Goal: Information Seeking & Learning: Learn about a topic

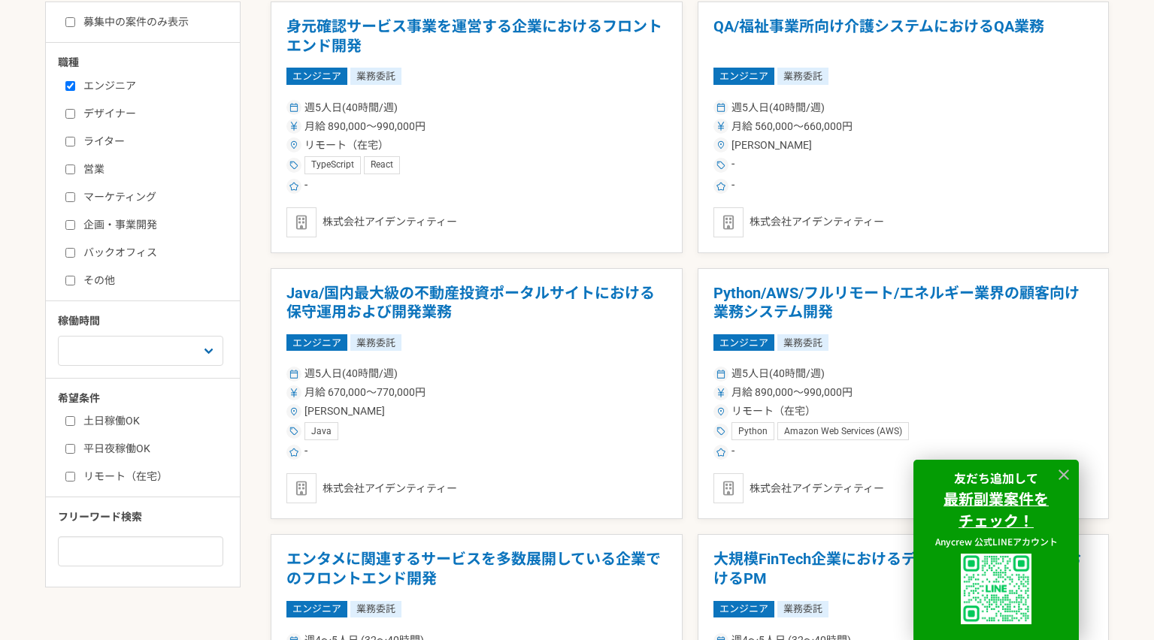
scroll to position [450, 0]
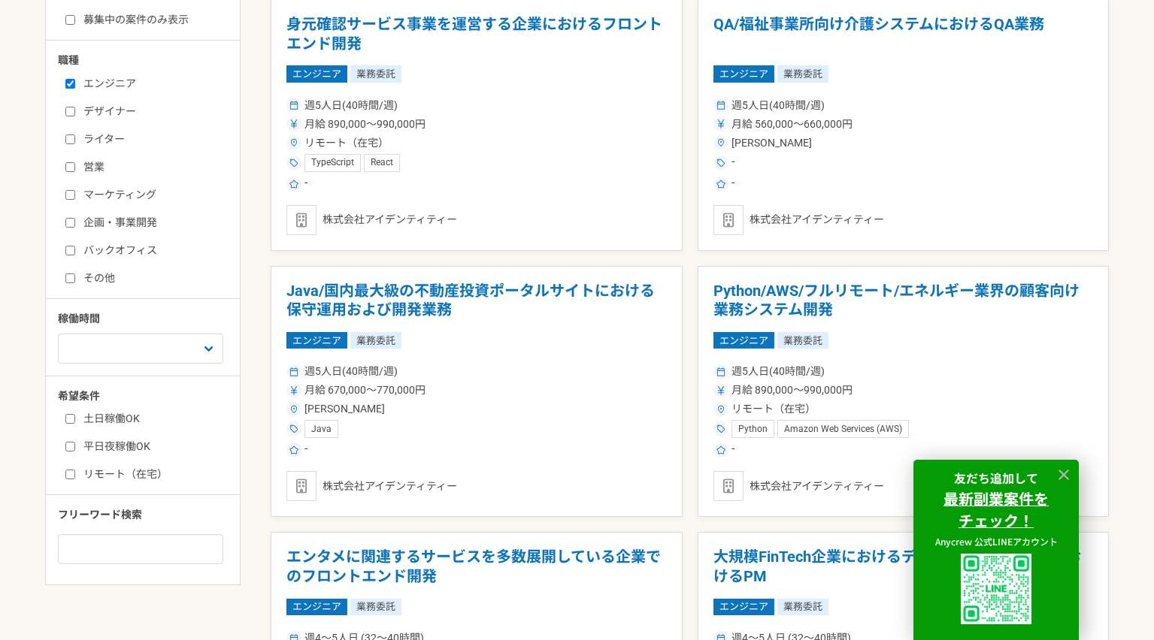
click at [117, 450] on label "平日夜稼働OK" at bounding box center [151, 447] width 173 height 16
click at [75, 450] on input "平日夜稼働OK" at bounding box center [70, 447] width 10 height 10
checkbox input "true"
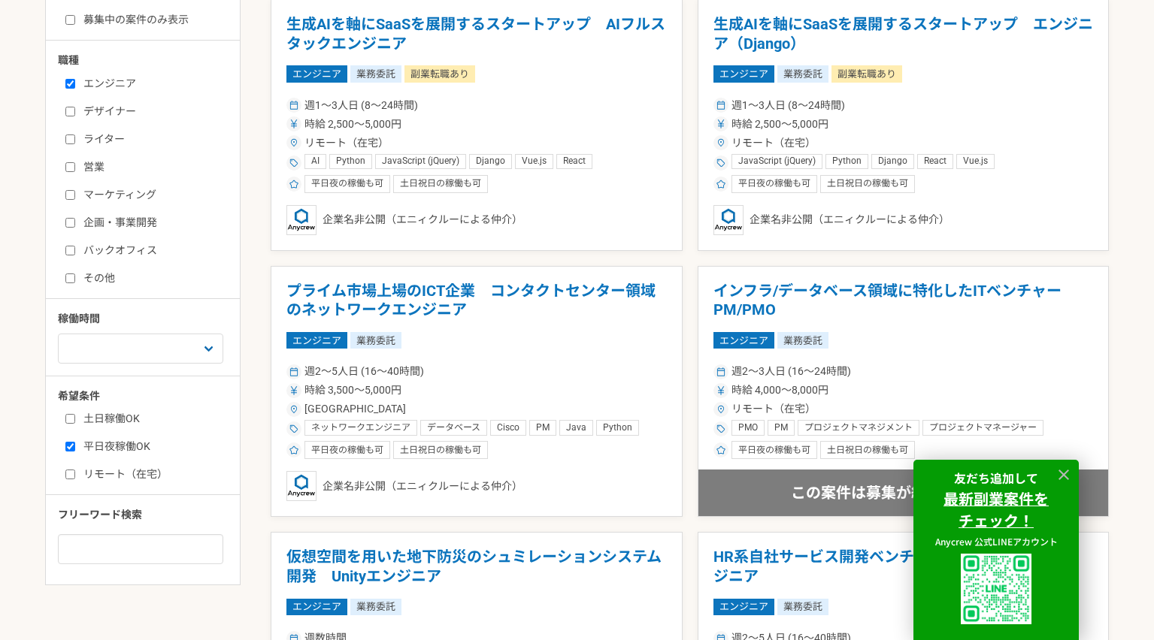
click at [116, 418] on label "土日稼働OK" at bounding box center [151, 419] width 173 height 16
click at [75, 418] on input "土日稼働OK" at bounding box center [70, 419] width 10 height 10
checkbox input "true"
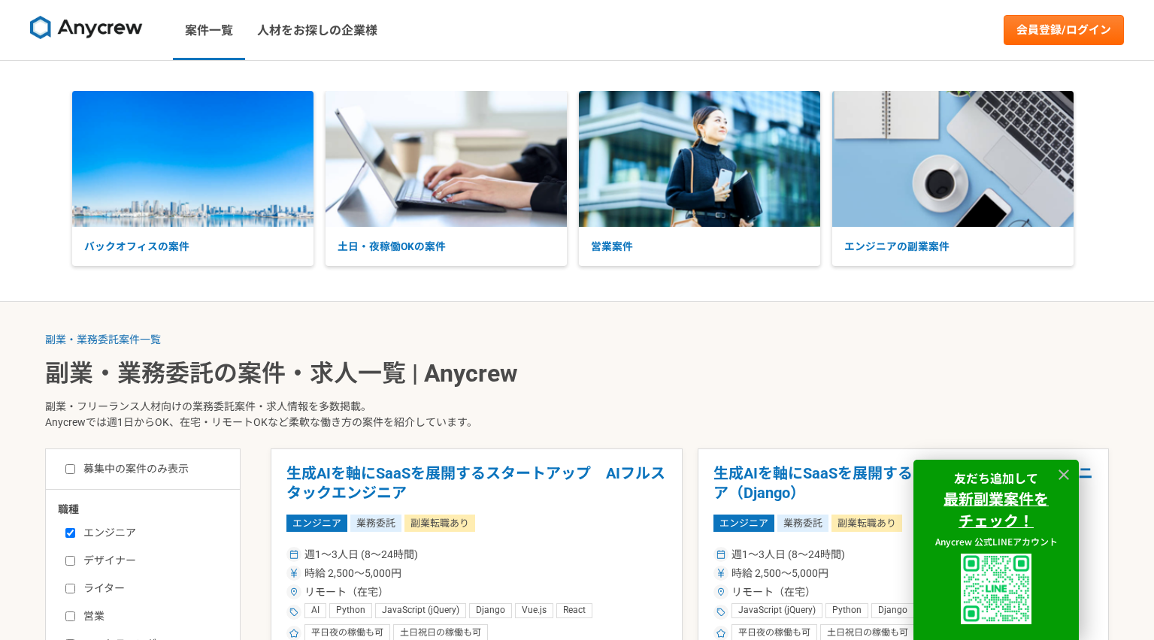
click at [111, 34] on img at bounding box center [86, 28] width 113 height 24
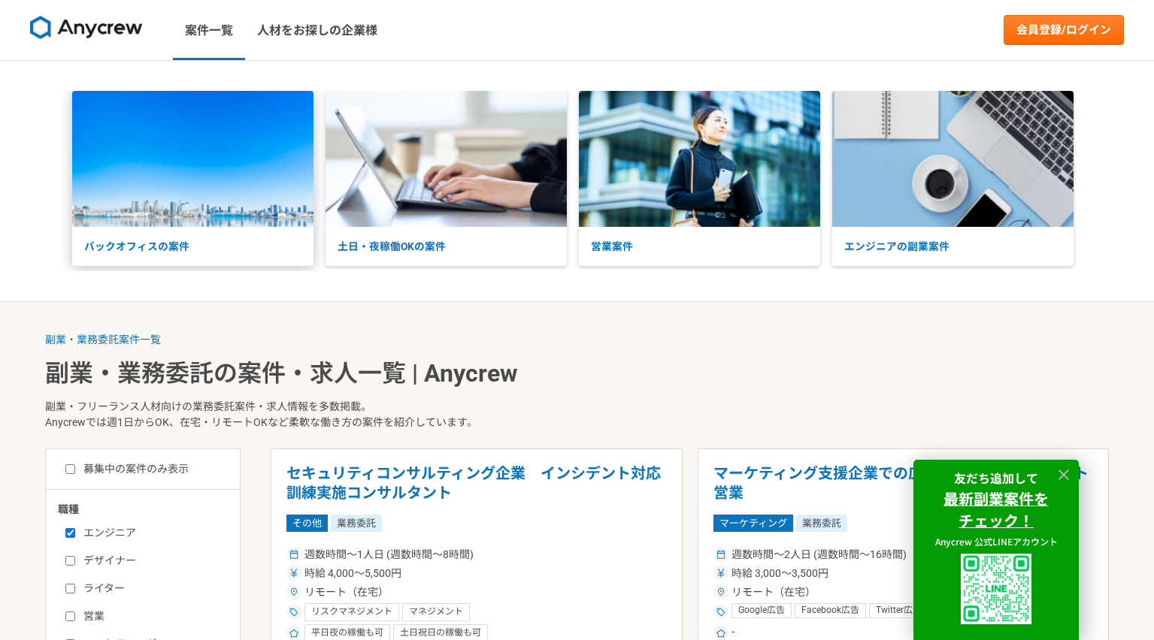
click at [172, 96] on img at bounding box center [192, 159] width 241 height 136
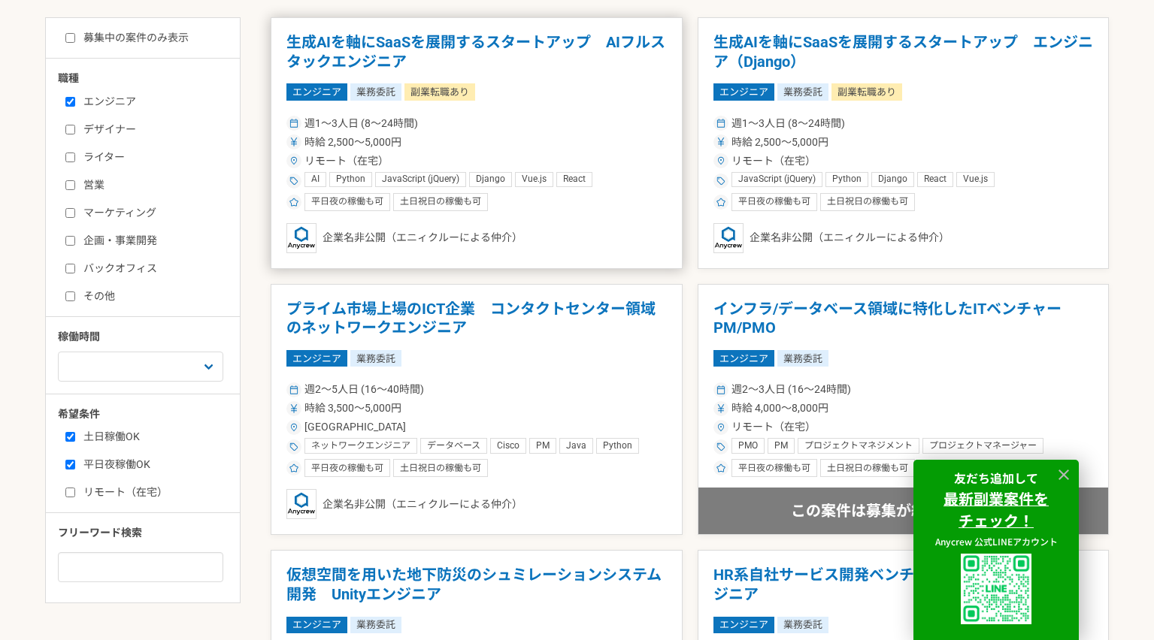
scroll to position [445, 0]
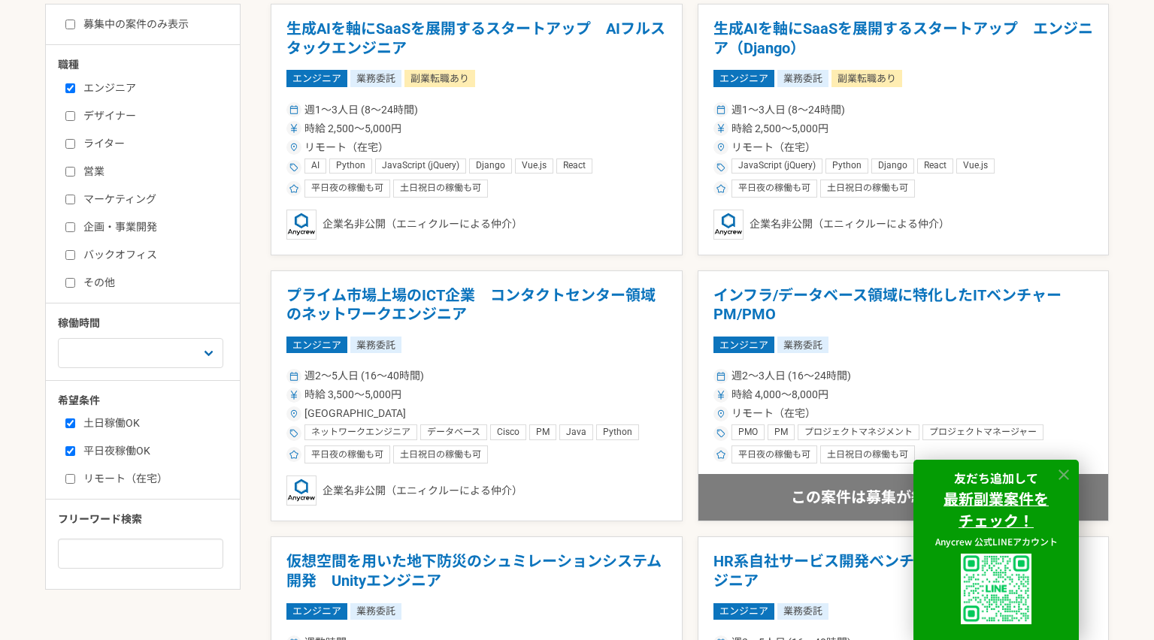
click at [1057, 471] on icon at bounding box center [1063, 475] width 17 height 17
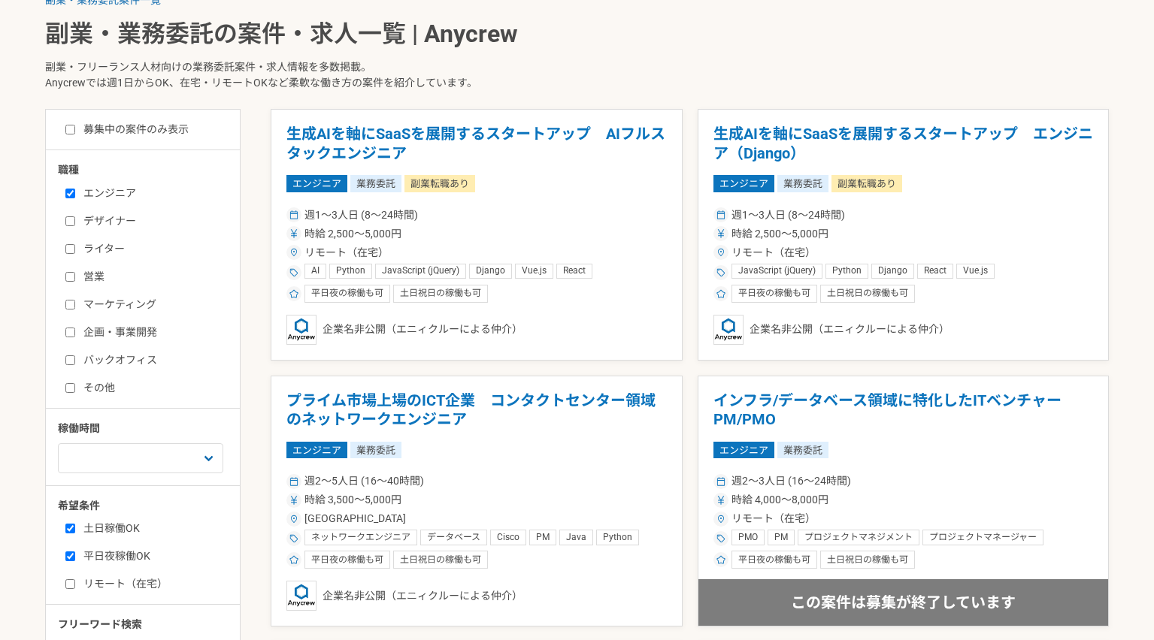
scroll to position [339, 0]
click at [180, 127] on label "募集中の案件のみ表示" at bounding box center [126, 131] width 123 height 16
click at [75, 127] on input "募集中の案件のみ表示" at bounding box center [70, 131] width 10 height 10
checkbox input "true"
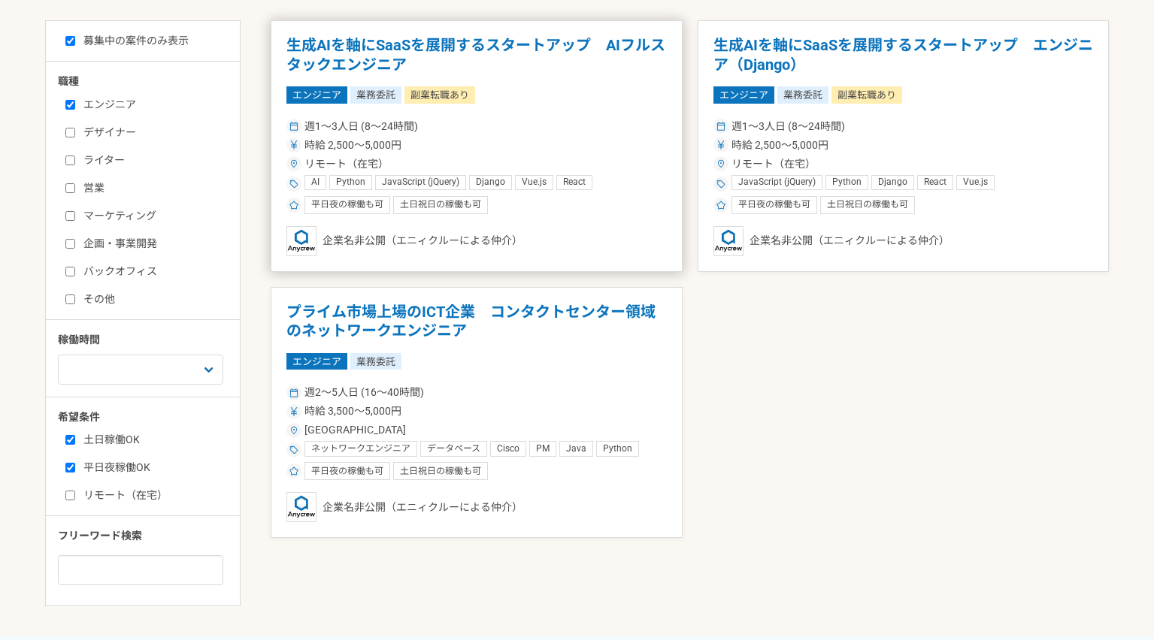
scroll to position [425, 0]
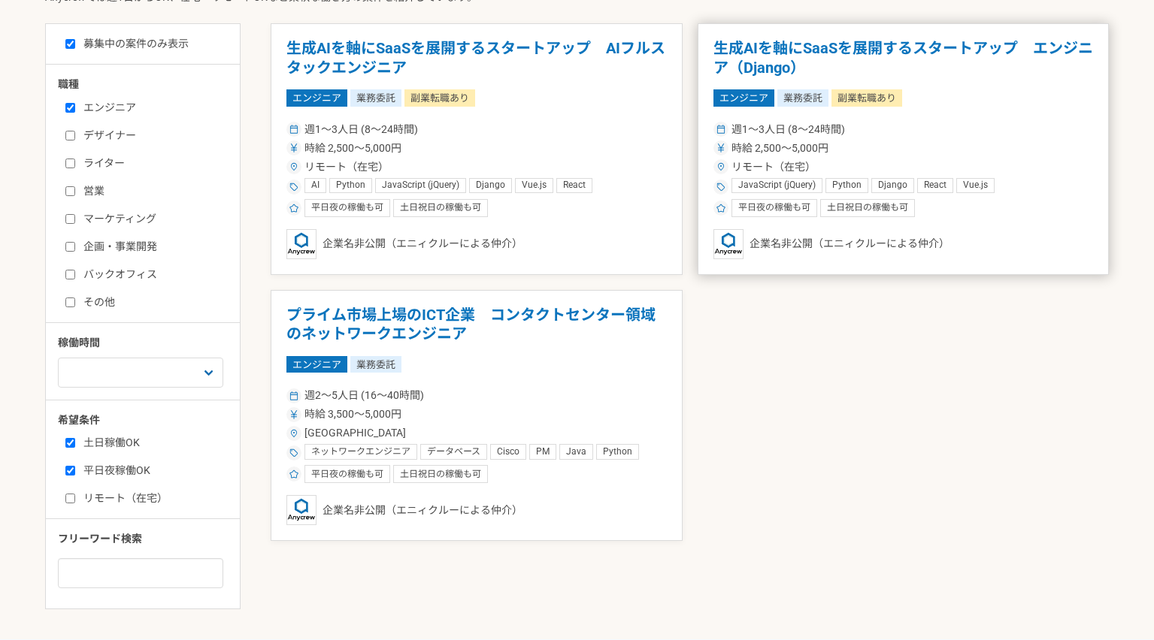
click at [767, 74] on h1 "生成AIを軸にSaaSを展開するスタートアップ　エンジニア（Django）" at bounding box center [903, 58] width 380 height 38
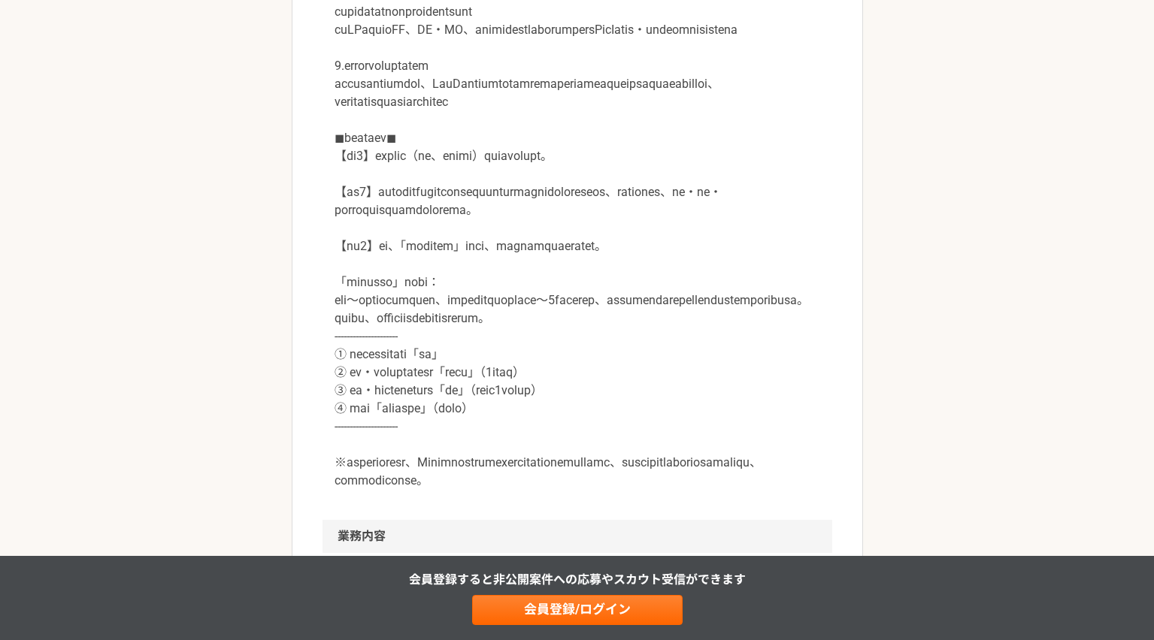
scroll to position [686, 0]
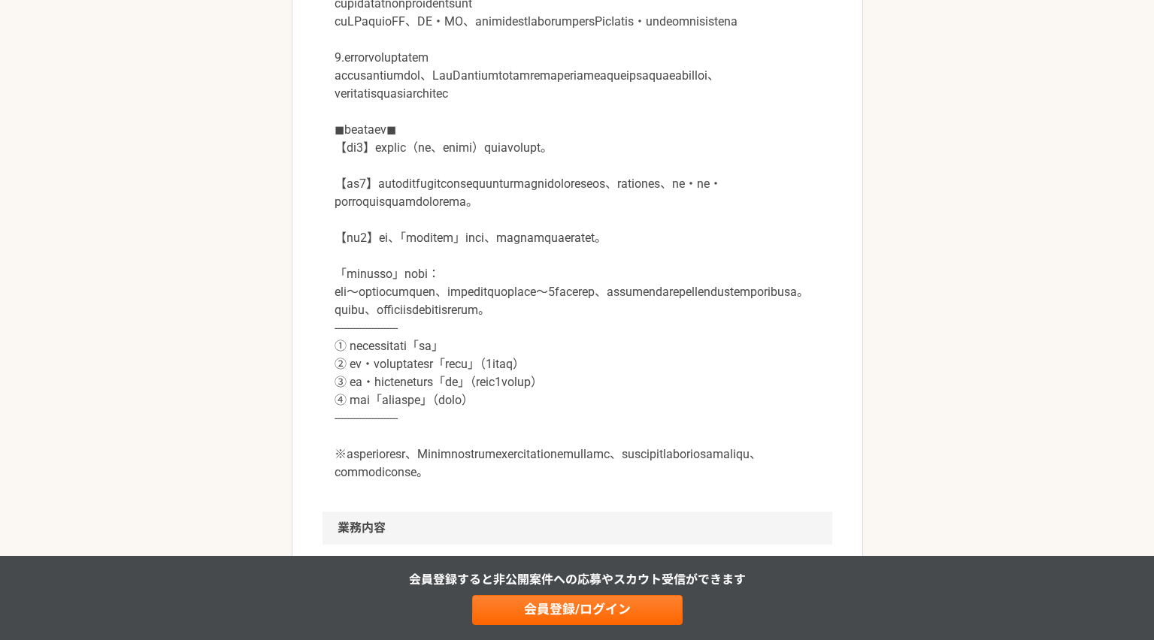
click at [589, 247] on p at bounding box center [577, 165] width 486 height 631
click at [572, 288] on p at bounding box center [577, 165] width 486 height 631
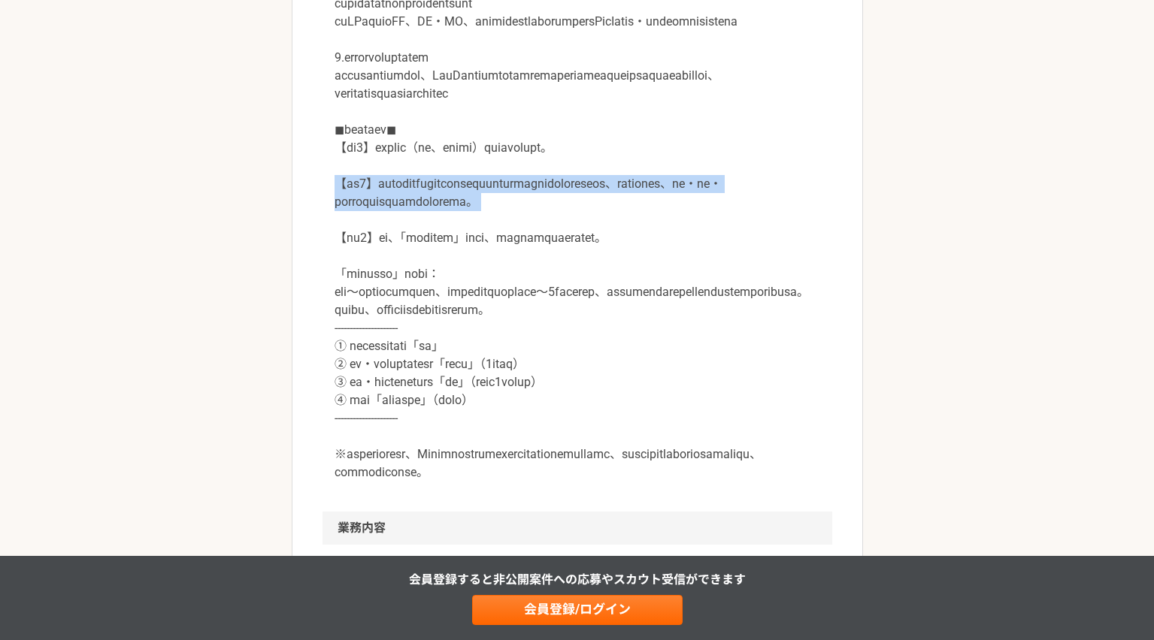
click at [572, 288] on p at bounding box center [577, 165] width 486 height 631
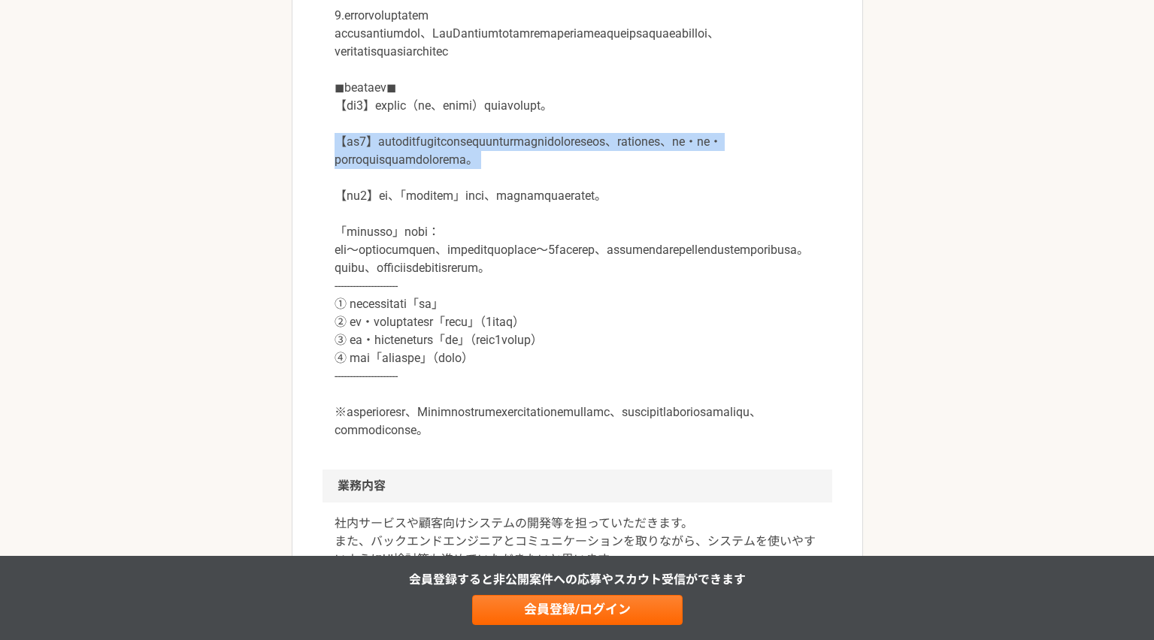
scroll to position [740, 0]
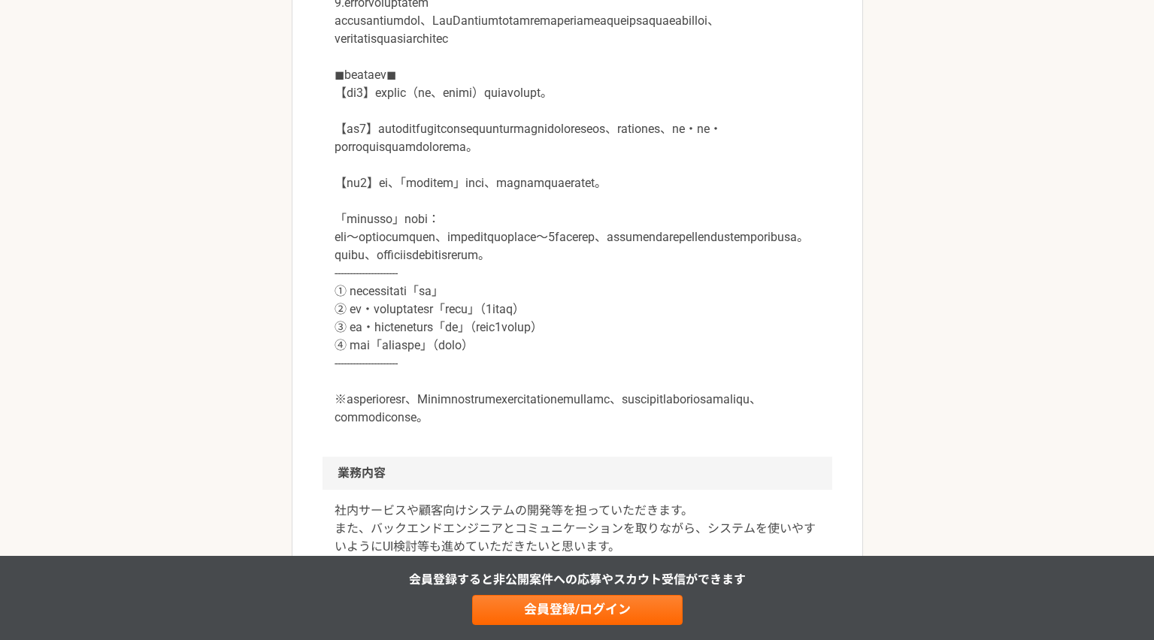
click at [554, 309] on p at bounding box center [577, 111] width 486 height 631
click at [548, 301] on p at bounding box center [577, 111] width 486 height 631
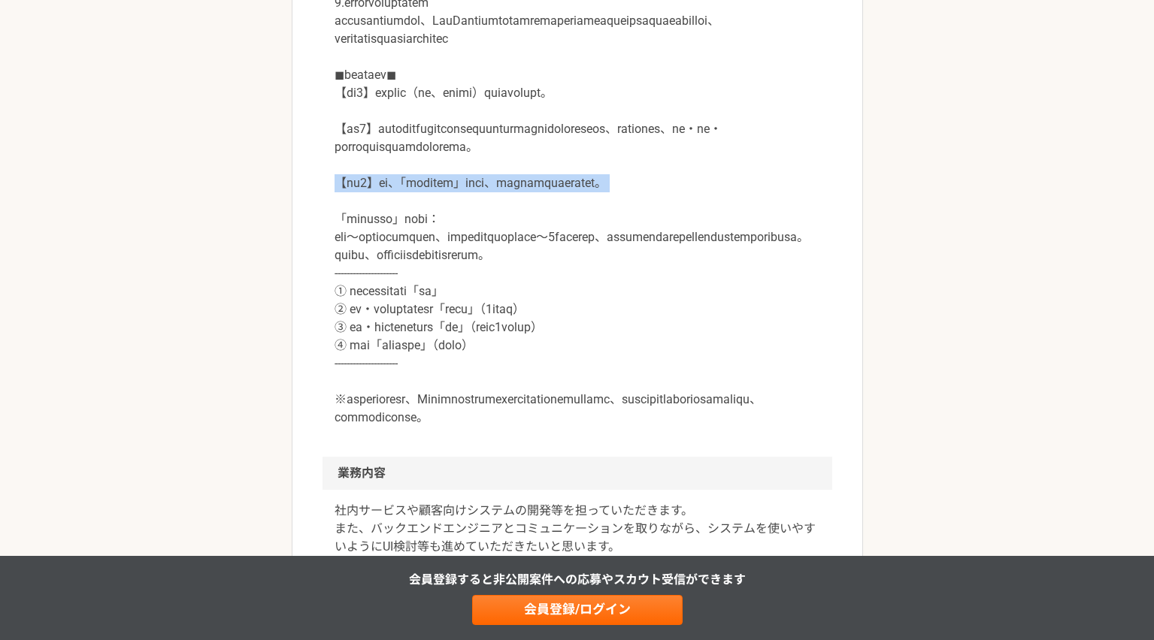
click at [548, 301] on p at bounding box center [577, 111] width 486 height 631
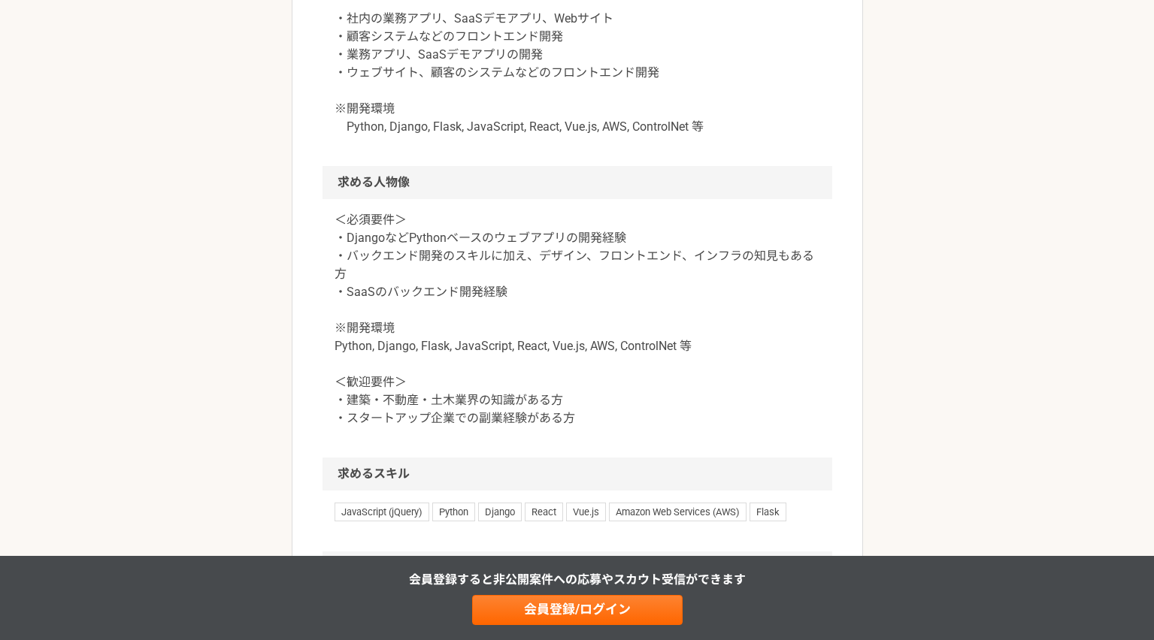
scroll to position [1421, 0]
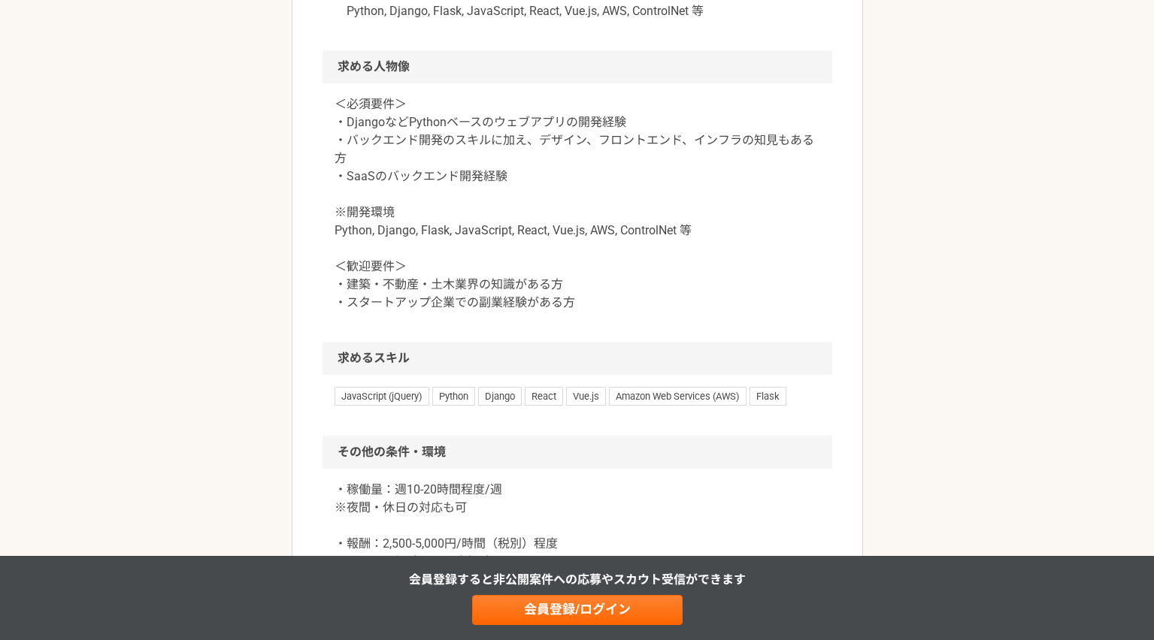
click at [519, 251] on p "＜必須要件＞ ・DjangoなどPythonベースのウェブアプリの開発経験 ・バックエンド開発のスキルに加え、デザイン、フロントエンド、インフラの知見もある方…" at bounding box center [577, 203] width 486 height 216
click at [516, 266] on p "＜必須要件＞ ・DjangoなどPythonベースのウェブアプリの開発経験 ・バックエンド開発のスキルに加え、デザイン、フロントエンド、インフラの知見もある方…" at bounding box center [577, 203] width 486 height 216
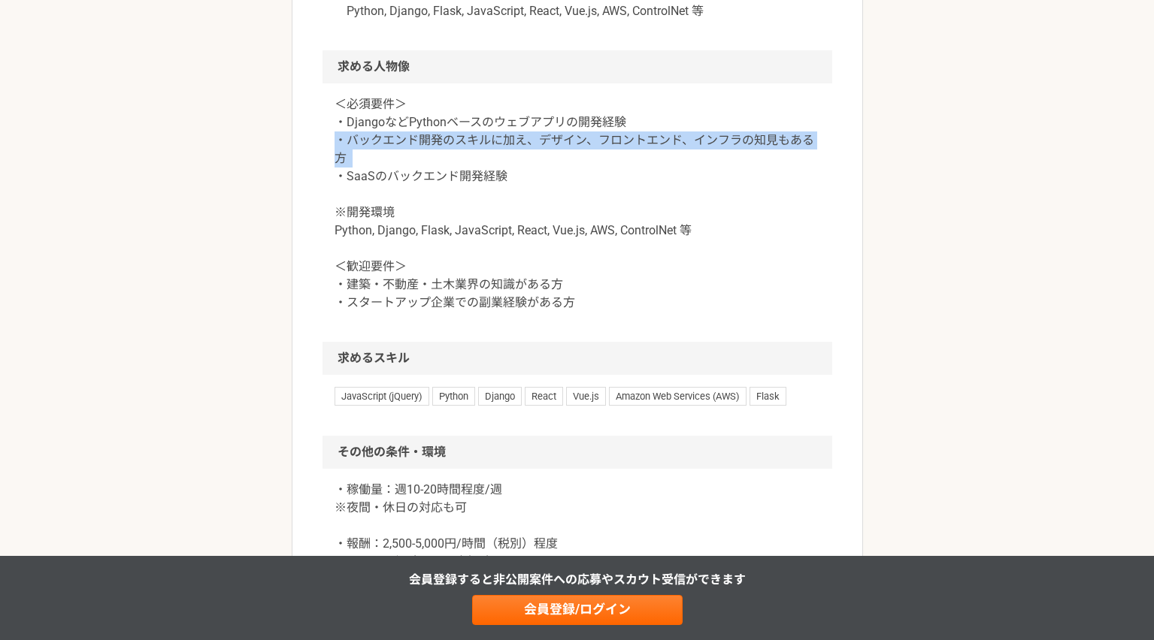
click at [516, 266] on p "＜必須要件＞ ・DjangoなどPythonベースのウェブアプリの開発経験 ・バックエンド開発のスキルに加え、デザイン、フロントエンド、インフラの知見もある方…" at bounding box center [577, 203] width 486 height 216
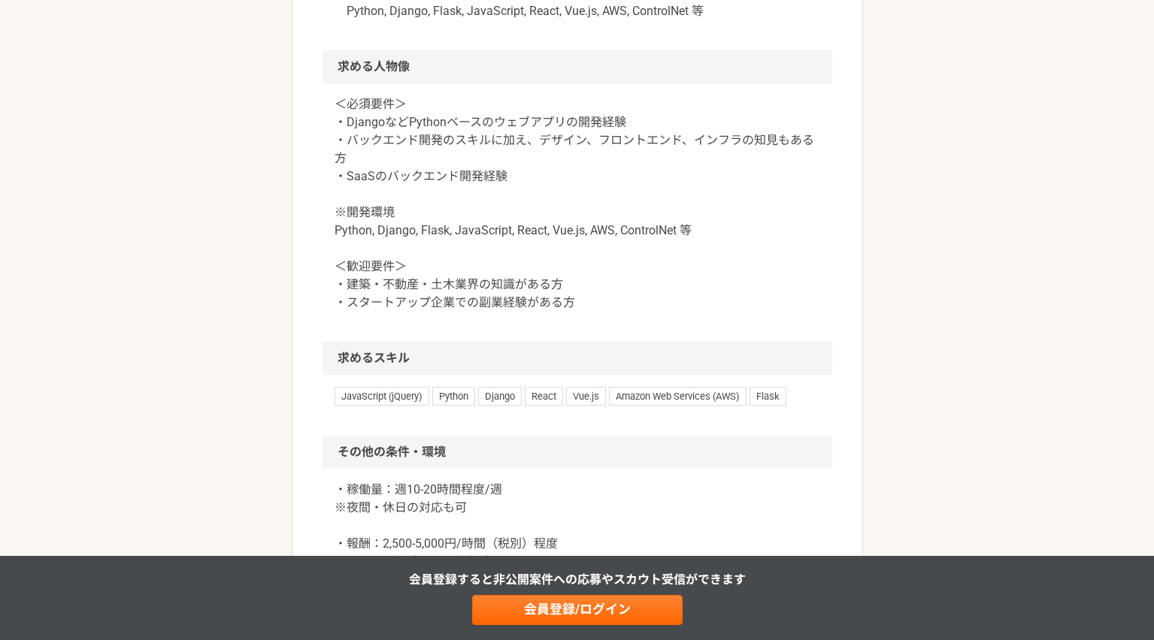
click at [507, 285] on p "＜必須要件＞ ・DjangoなどPythonベースのウェブアプリの開発経験 ・バックエンド開発のスキルに加え、デザイン、フロントエンド、インフラの知見もある方…" at bounding box center [577, 203] width 486 height 216
click at [505, 291] on p "＜必須要件＞ ・DjangoなどPythonベースのウェブアプリの開発経験 ・バックエンド開発のスキルに加え、デザイン、フロントエンド、インフラの知見もある方…" at bounding box center [577, 203] width 486 height 216
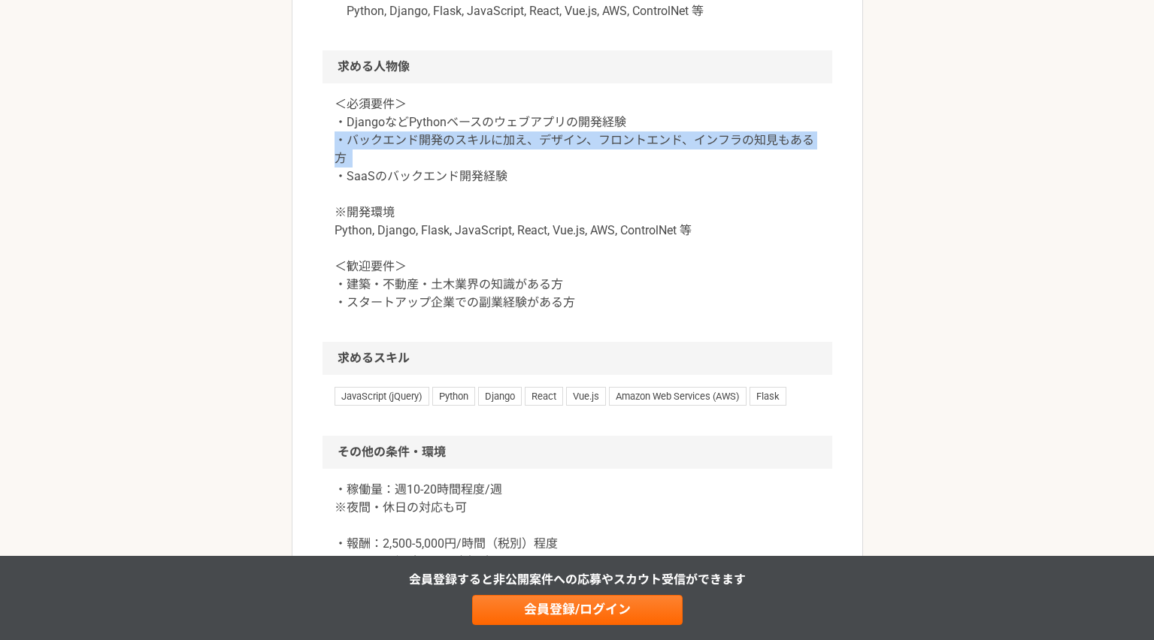
click at [505, 291] on p "＜必須要件＞ ・DjangoなどPythonベースのウェブアプリの開発経験 ・バックエンド開発のスキルに加え、デザイン、フロントエンド、インフラの知見もある方…" at bounding box center [577, 203] width 486 height 216
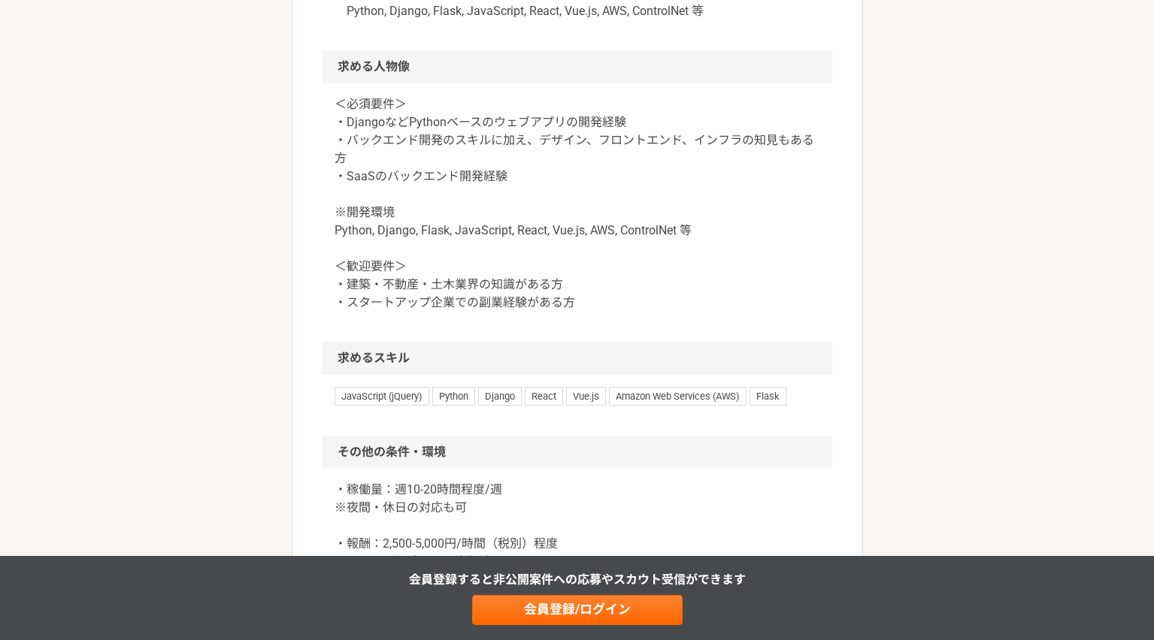
click at [509, 312] on p "＜必須要件＞ ・DjangoなどPythonベースのウェブアプリの開発経験 ・バックエンド開発のスキルに加え、デザイン、フロントエンド、インフラの知見もある方…" at bounding box center [577, 203] width 486 height 216
click at [499, 347] on div at bounding box center [499, 347] width 0 height 0
click at [507, 312] on p "＜必須要件＞ ・DjangoなどPythonベースのウェブアプリの開発経験 ・バックエンド開発のスキルに加え、デザイン、フロントエンド、インフラの知見もある方…" at bounding box center [577, 203] width 486 height 216
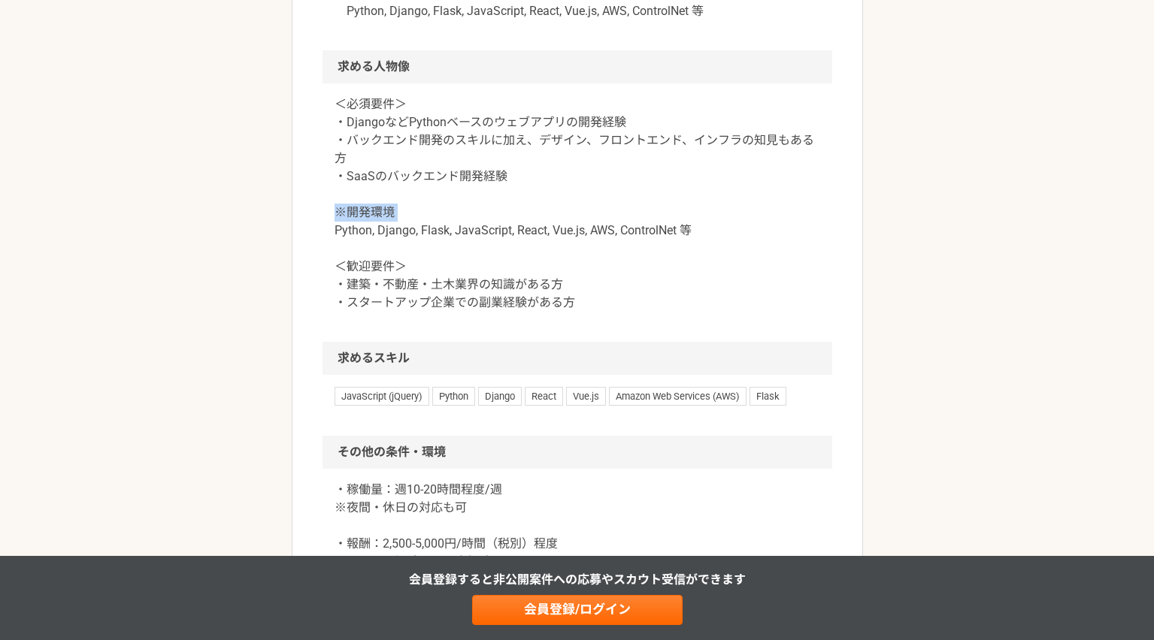
click at [498, 347] on div at bounding box center [498, 347] width 0 height 0
click at [501, 312] on p "＜必須要件＞ ・DjangoなどPythonベースのウェブアプリの開発経験 ・バックエンド開発のスキルに加え、デザイン、フロントエンド、インフラの知見もある方…" at bounding box center [577, 203] width 486 height 216
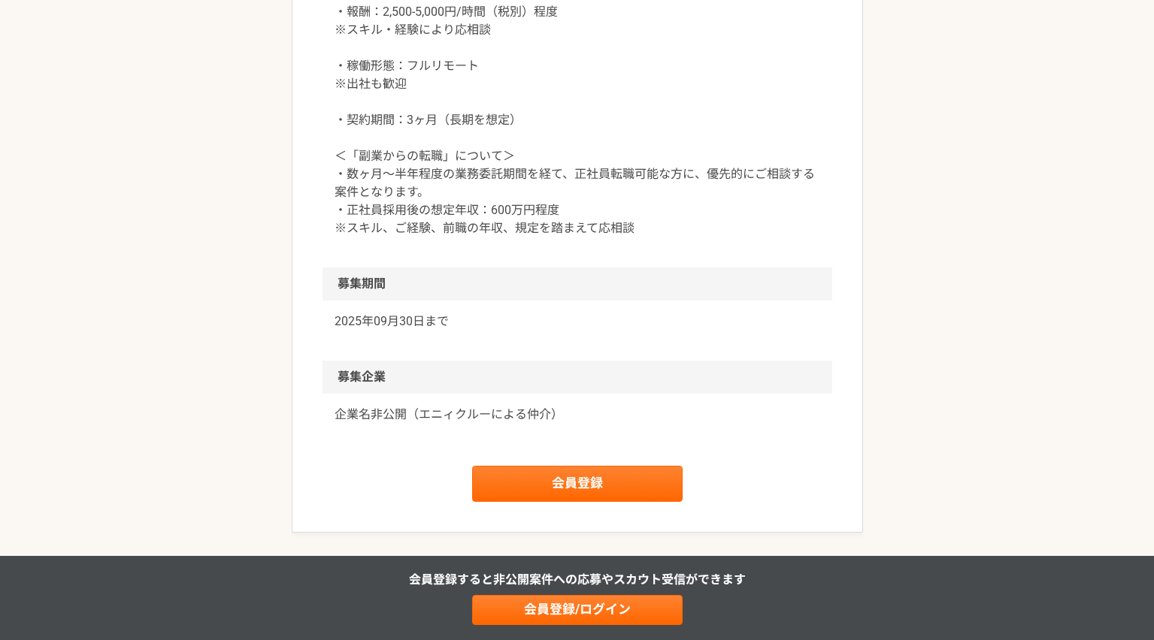
scroll to position [1960, 0]
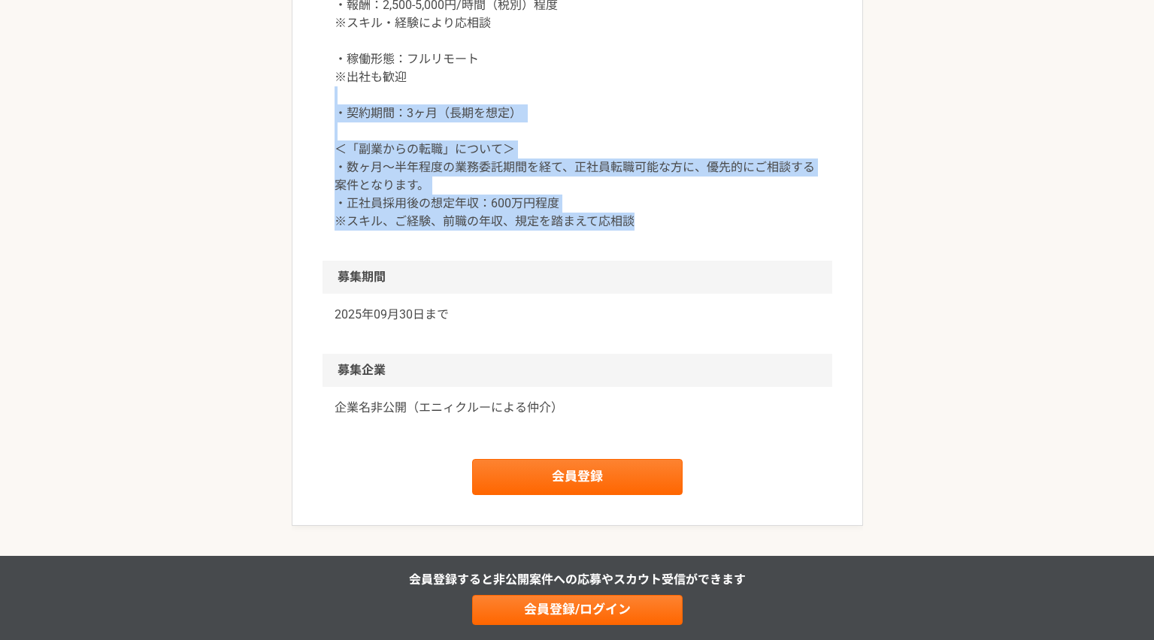
drag, startPoint x: 506, startPoint y: 364, endPoint x: 414, endPoint y: 229, distance: 163.5
click at [414, 229] on div "・稼働量：週10-20時間程度/週 ※夜間・休日の対応も可 ・報酬：2,500-5,000円/時間（税別）程度 ※スキル・経験により応相談 ・稼働形態：フルリ…" at bounding box center [577, 95] width 510 height 331
click at [615, 231] on p "・稼働量：週10-20時間程度/週 ※夜間・休日の対応も可 ・報酬：2,500-5,000円/時間（税別）程度 ※スキル・経験により応相談 ・稼働形態：フルリ…" at bounding box center [577, 86] width 486 height 289
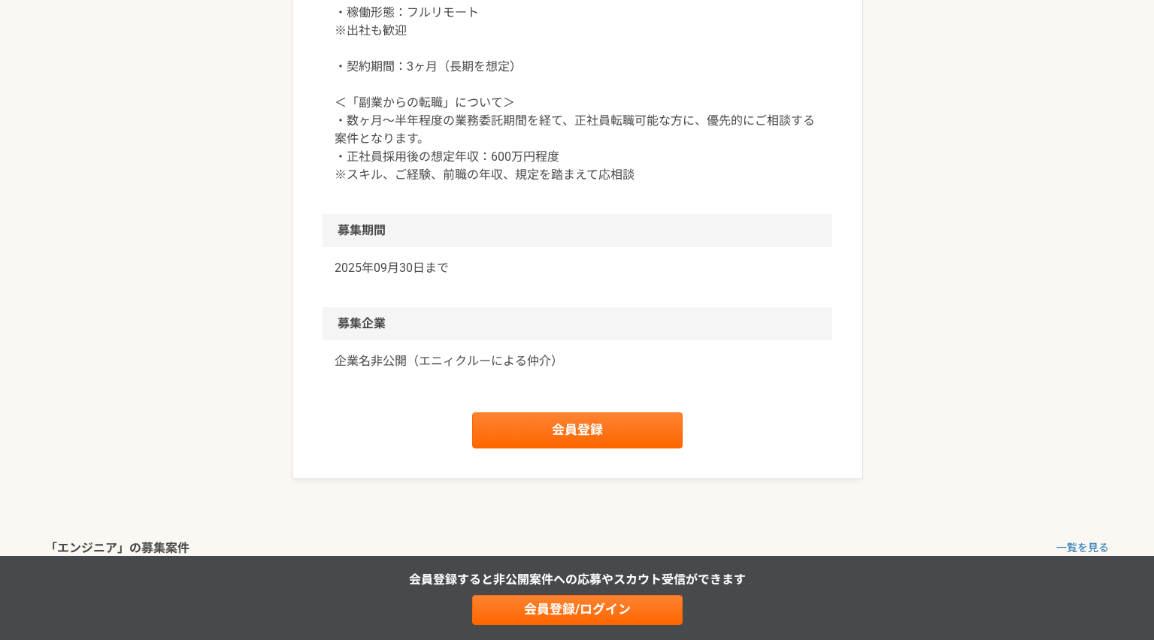
scroll to position [2004, 0]
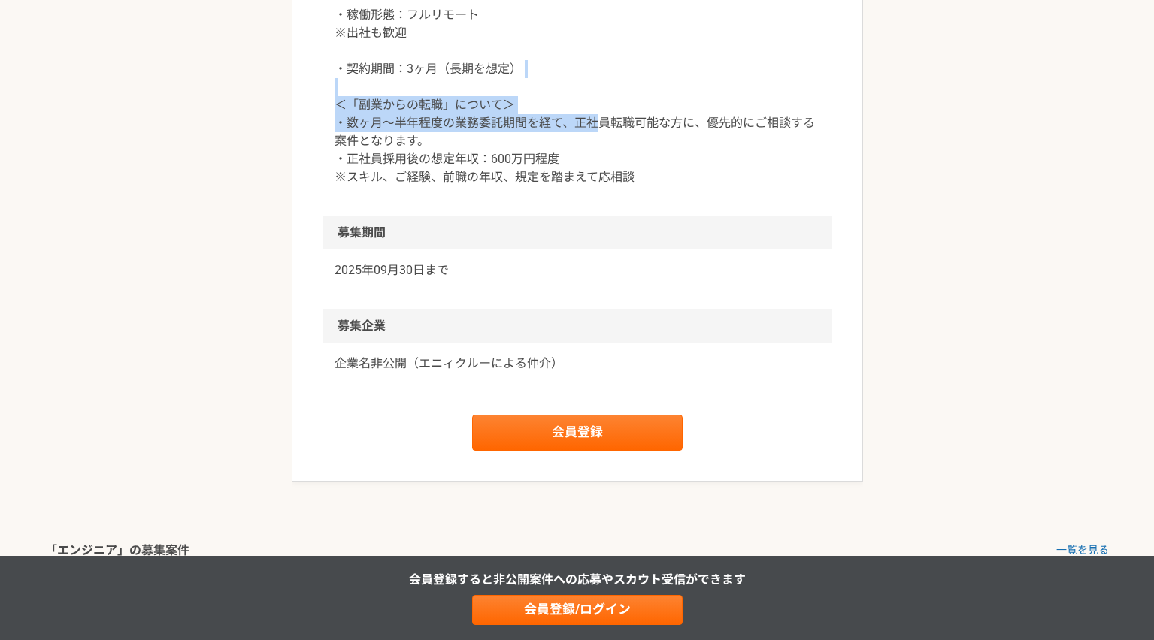
drag, startPoint x: 592, startPoint y: 259, endPoint x: 559, endPoint y: 194, distance: 72.6
click at [559, 186] on p "・稼働量：週10-20時間程度/週 ※夜間・休日の対応も可 ・報酬：2,500-5,000円/時間（税別）程度 ※スキル・経験により応相談 ・稼働形態：フルリ…" at bounding box center [577, 42] width 486 height 289
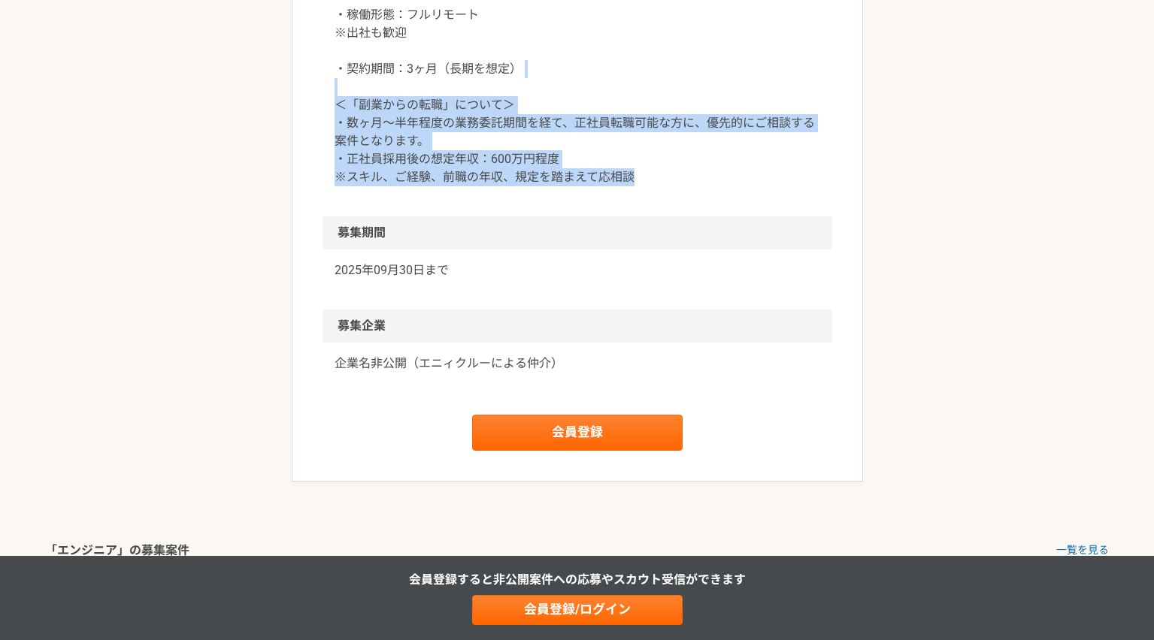
drag, startPoint x: 540, startPoint y: 195, endPoint x: 634, endPoint y: 334, distance: 167.4
click at [634, 216] on div "・稼働量：週10-20時間程度/週 ※夜間・休日の対応も可 ・報酬：2,500-5,000円/時間（税別）程度 ※スキル・経験により応相談 ・稼働形態：フルリ…" at bounding box center [577, 51] width 510 height 331
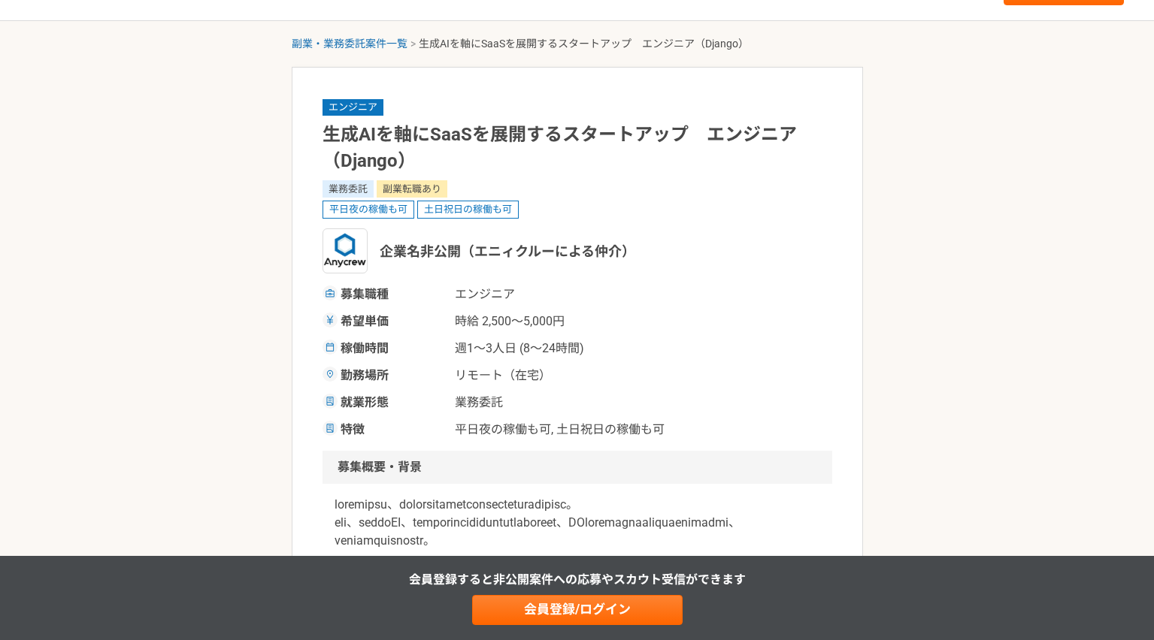
scroll to position [0, 0]
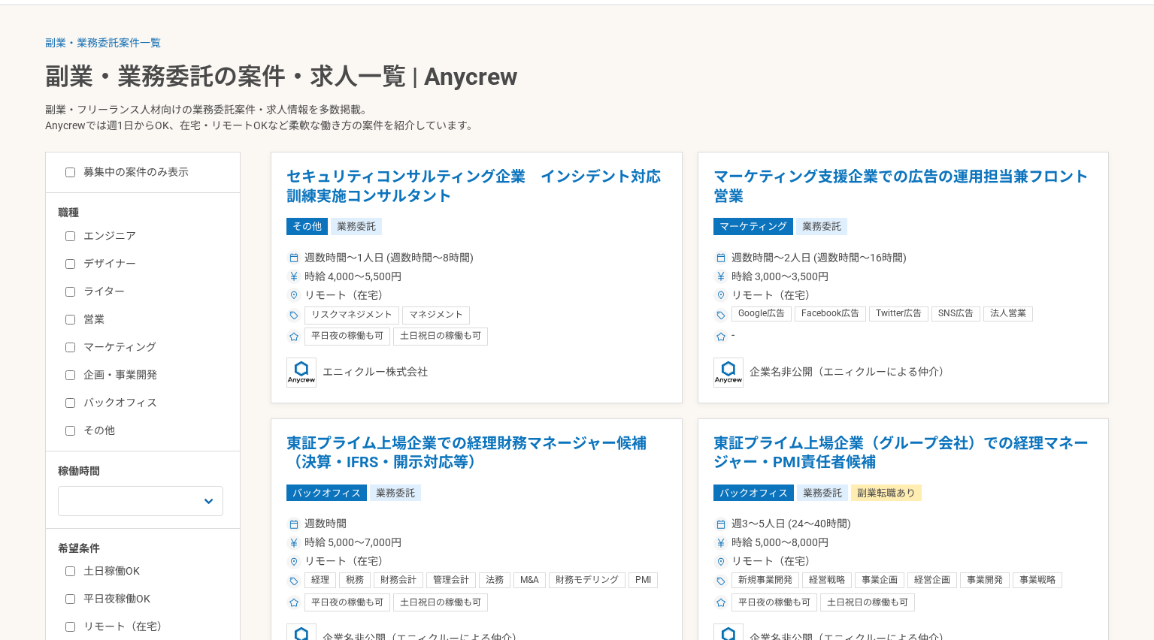
click at [160, 176] on label "募集中の案件のみ表示" at bounding box center [126, 173] width 123 height 16
click at [75, 176] on input "募集中の案件のみ表示" at bounding box center [70, 173] width 10 height 10
checkbox input "true"
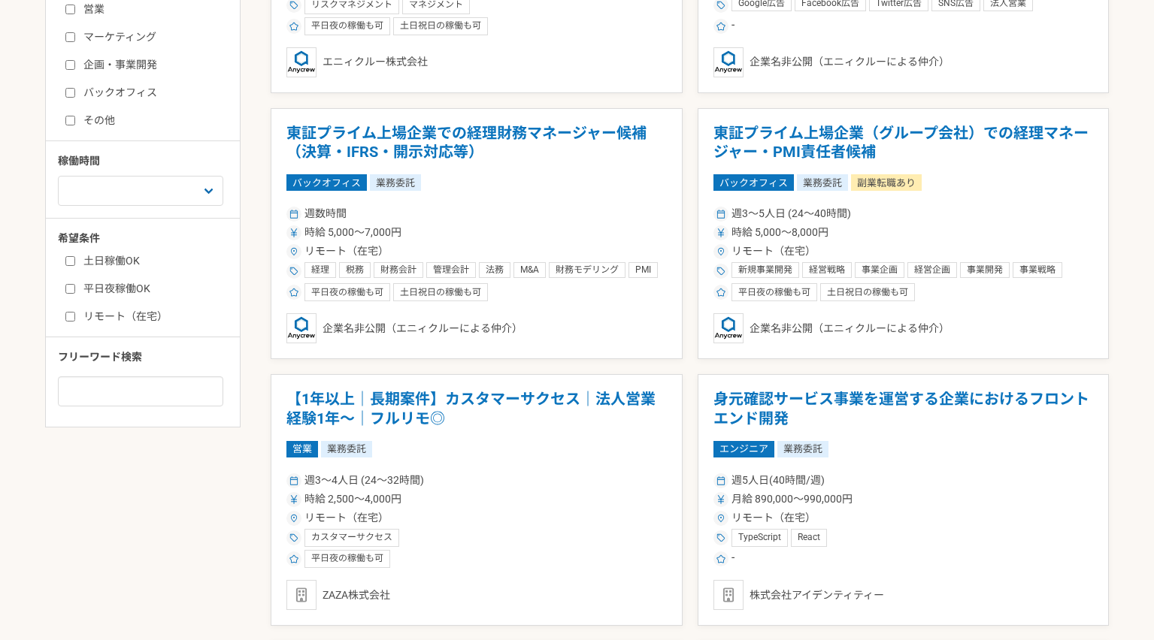
scroll to position [673, 0]
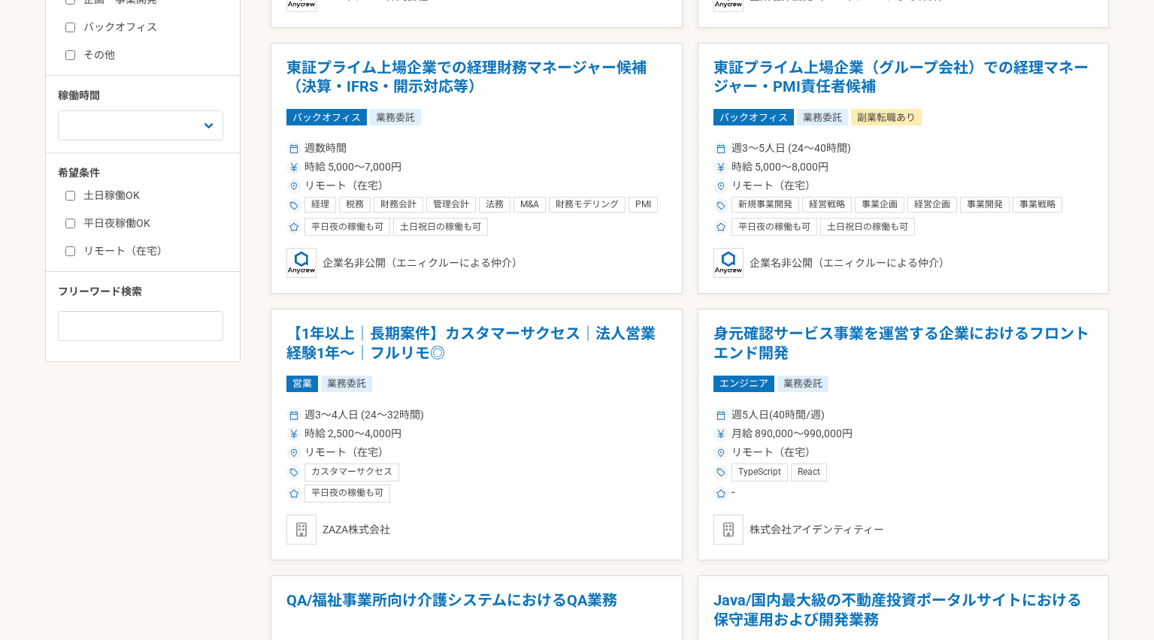
click at [120, 224] on label "平日夜稼働OK" at bounding box center [151, 224] width 173 height 16
click at [75, 224] on input "平日夜稼働OK" at bounding box center [70, 224] width 10 height 10
checkbox input "true"
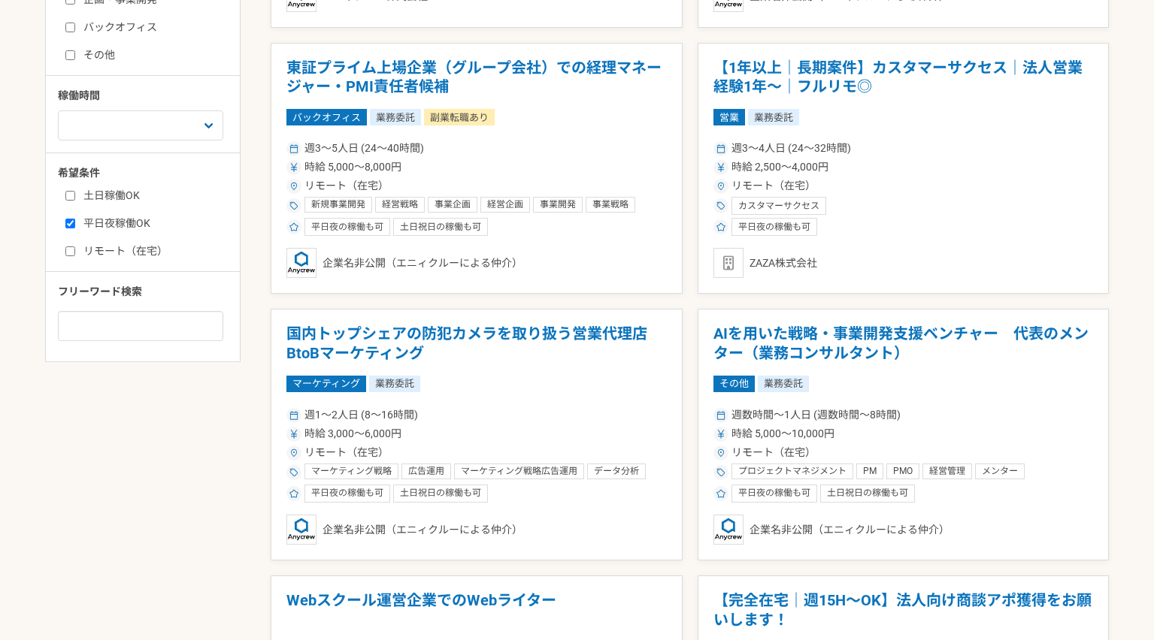
click at [120, 189] on label "土日稼働OK" at bounding box center [151, 196] width 173 height 16
click at [75, 191] on input "土日稼働OK" at bounding box center [70, 196] width 10 height 10
checkbox input "true"
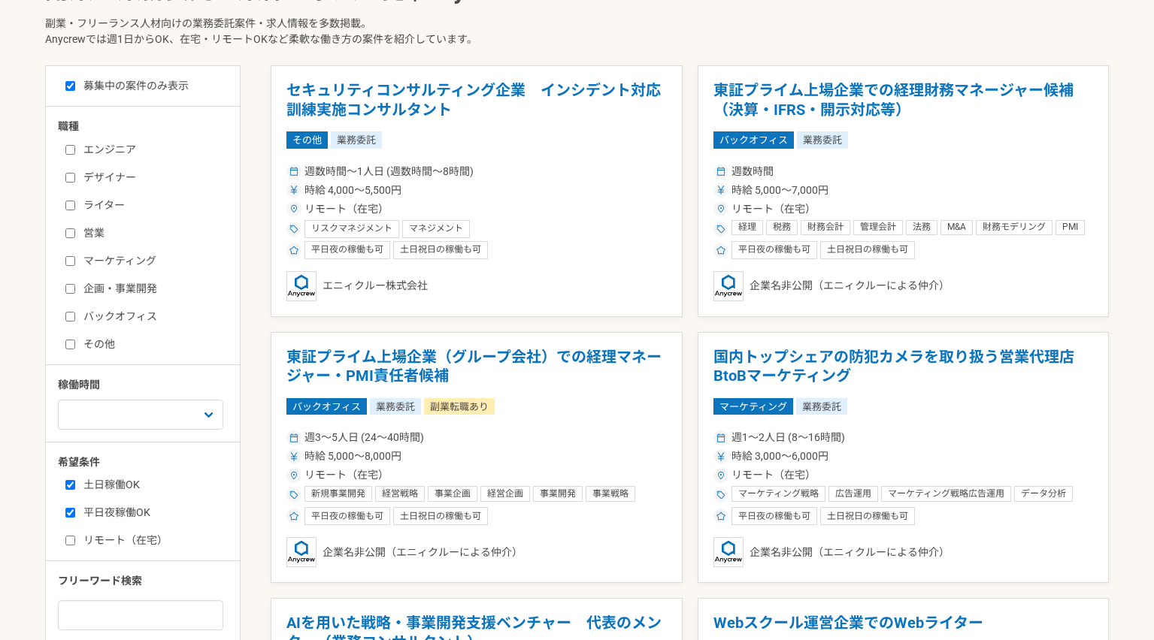
scroll to position [379, 0]
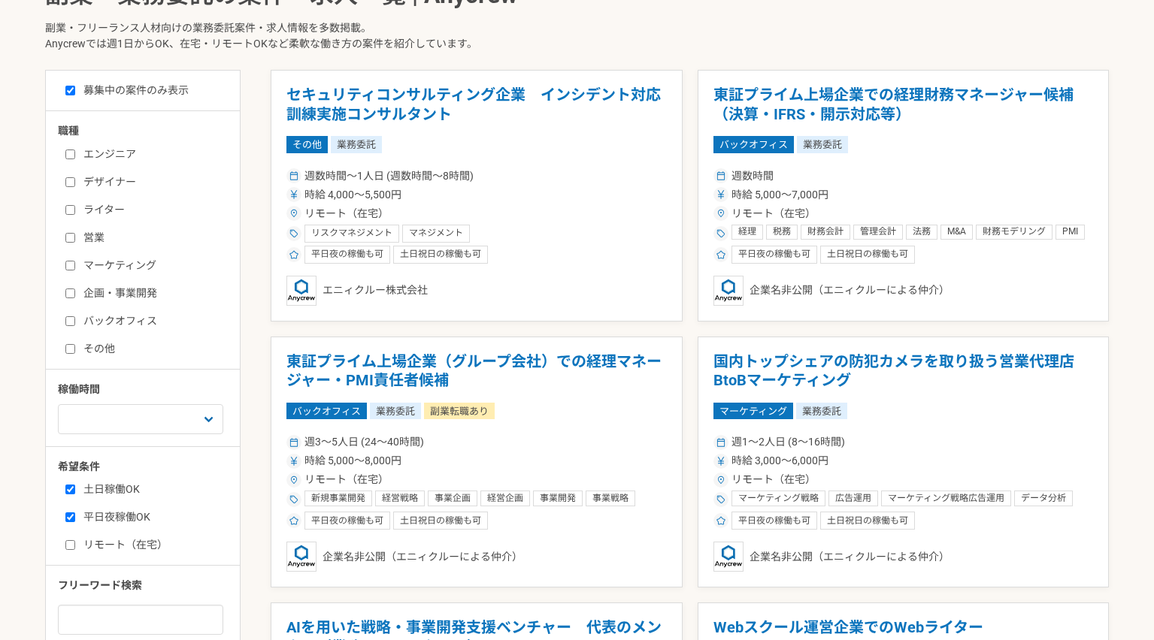
click at [122, 157] on label "エンジニア" at bounding box center [151, 155] width 173 height 16
click at [75, 157] on input "エンジニア" at bounding box center [70, 155] width 10 height 10
checkbox input "true"
